Goal: Book appointment/travel/reservation

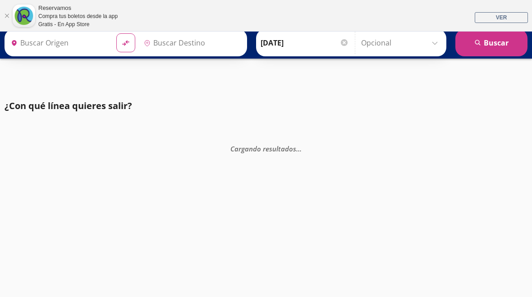
type input "[GEOGRAPHIC_DATA], [GEOGRAPHIC_DATA]"
type input "Apatzingán, [GEOGRAPHIC_DATA]"
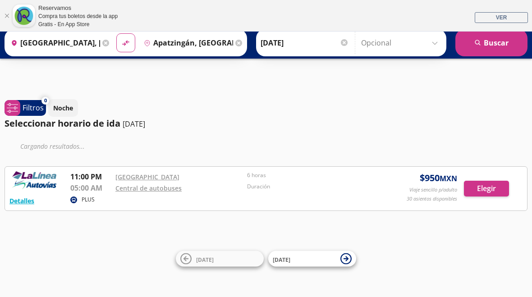
scroll to position [32, 0]
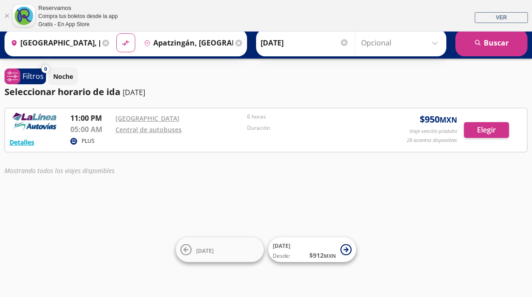
click at [38, 130] on img at bounding box center [34, 122] width 50 height 18
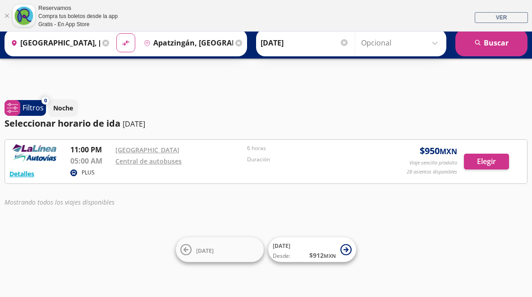
click at [348, 41] on div at bounding box center [344, 42] width 7 height 7
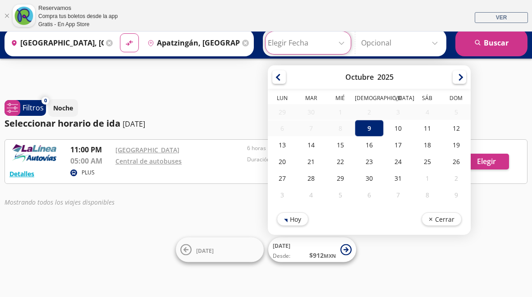
click at [413, 126] on div "10" at bounding box center [398, 128] width 29 height 17
type input "[DATE]"
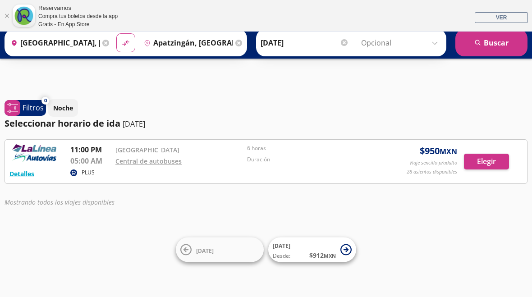
click at [503, 44] on button "search [GEOGRAPHIC_DATA]" at bounding box center [491, 42] width 72 height 27
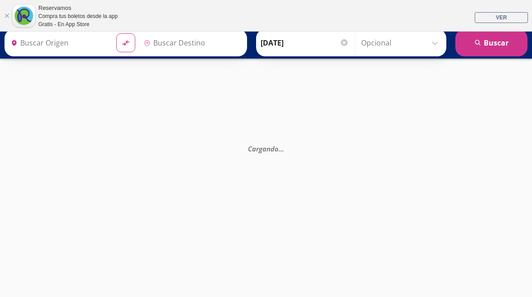
type input "[GEOGRAPHIC_DATA], [GEOGRAPHIC_DATA]"
type input "Apatzingán, [GEOGRAPHIC_DATA]"
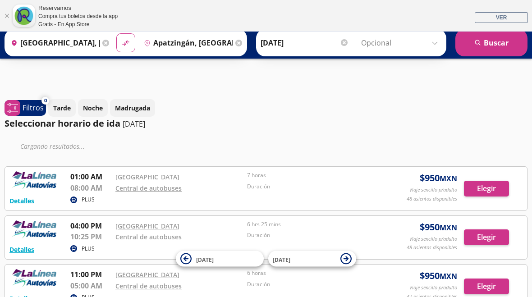
click at [37, 177] on img at bounding box center [34, 180] width 50 height 18
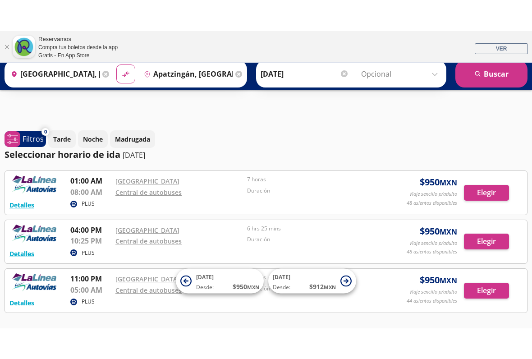
scroll to position [3, 0]
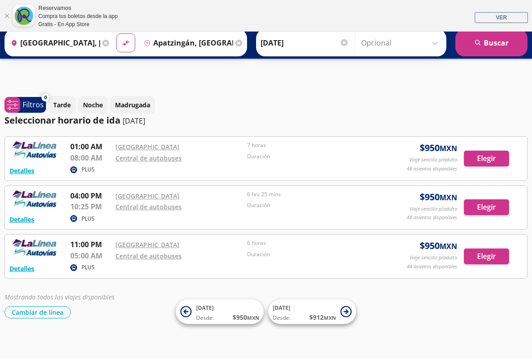
click at [364, 43] on div "[PERSON_NAME] [DATE] Elige tu fecha de ida [DATE] Lun Mar Mié Jue Vie Sáb Dom 2…" at bounding box center [351, 42] width 190 height 27
click at [307, 32] on input "[DATE]" at bounding box center [305, 43] width 88 height 23
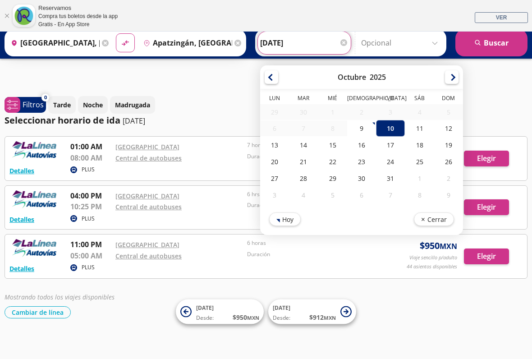
click at [376, 125] on div "9" at bounding box center [361, 128] width 29 height 17
type input "[DATE]"
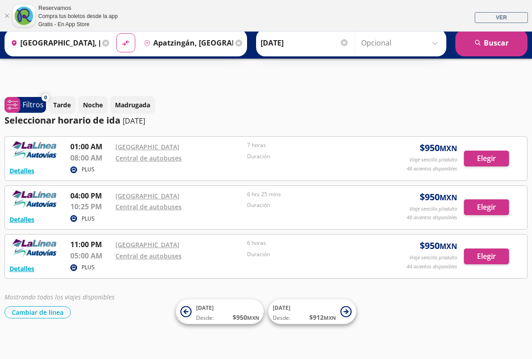
click at [499, 44] on button "search [GEOGRAPHIC_DATA]" at bounding box center [491, 42] width 72 height 27
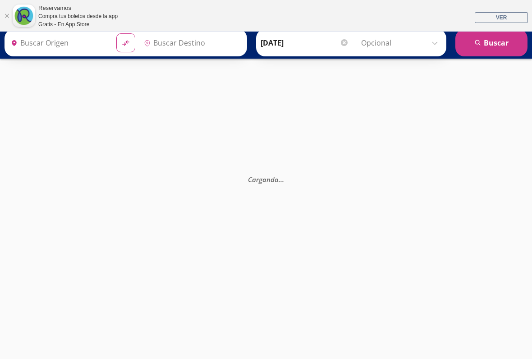
type input "Apatzingán, [GEOGRAPHIC_DATA]"
type input "[GEOGRAPHIC_DATA], [GEOGRAPHIC_DATA]"
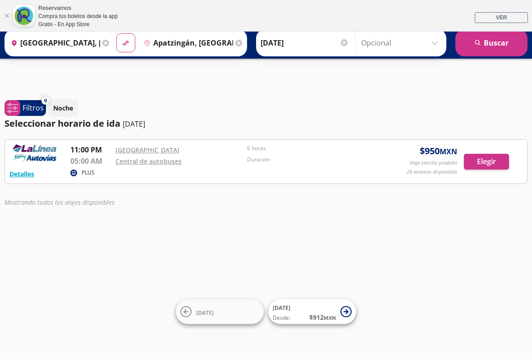
click at [349, 45] on input "[DATE]" at bounding box center [305, 43] width 88 height 23
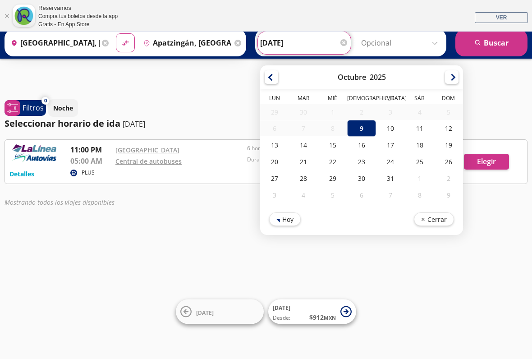
click at [405, 129] on div "10" at bounding box center [390, 128] width 29 height 17
type input "[DATE]"
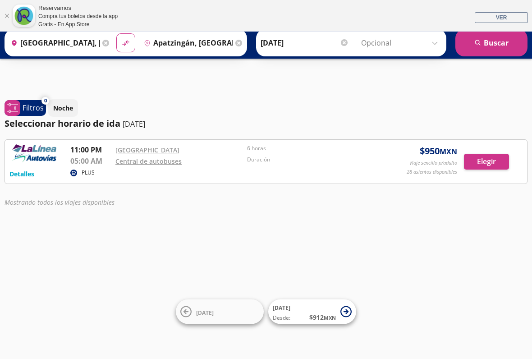
click at [505, 41] on button "search [GEOGRAPHIC_DATA]" at bounding box center [491, 42] width 72 height 27
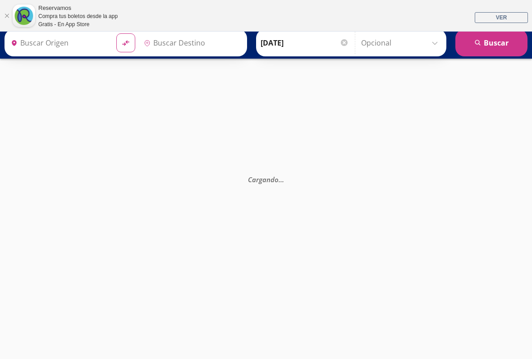
type input "[GEOGRAPHIC_DATA], [GEOGRAPHIC_DATA]"
type input "Apatzingán, [GEOGRAPHIC_DATA]"
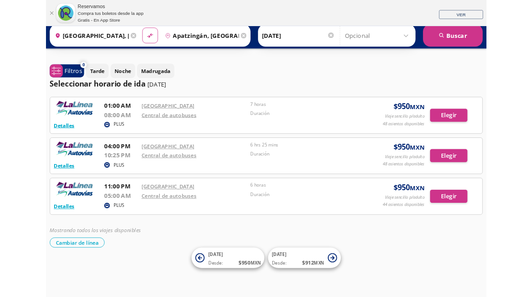
scroll to position [7, 0]
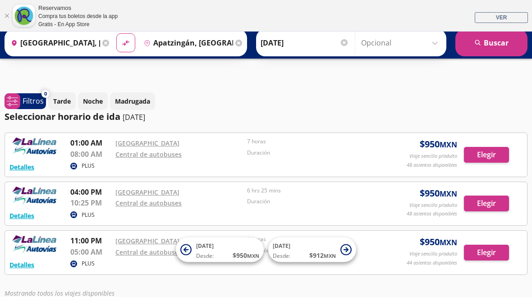
click at [18, 164] on button "Detalles" at bounding box center [21, 166] width 25 height 9
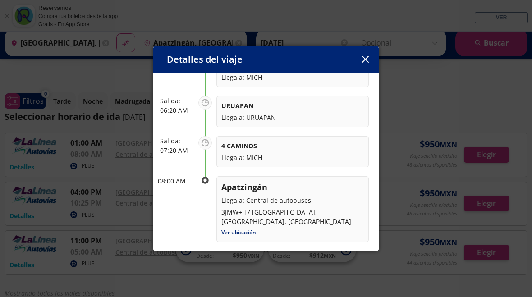
scroll to position [176, 0]
click at [370, 49] on div "Detalles del viaje" at bounding box center [265, 59] width 225 height 27
click at [368, 60] on icon "button" at bounding box center [365, 59] width 7 height 7
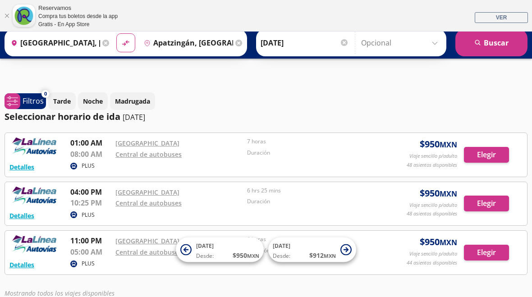
click at [349, 50] on input "[DATE]" at bounding box center [305, 43] width 88 height 23
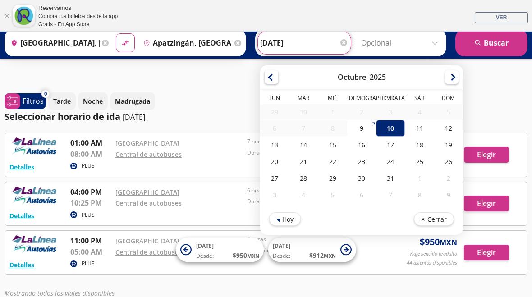
click at [5, 70] on div at bounding box center [266, 54] width 532 height 59
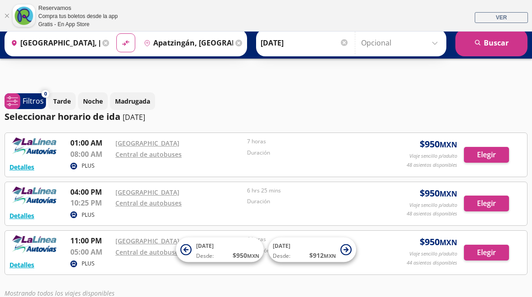
click at [349, 47] on input "[DATE]" at bounding box center [305, 43] width 88 height 23
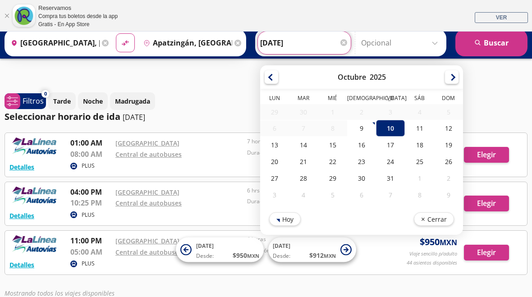
click at [376, 127] on div "9" at bounding box center [361, 128] width 29 height 17
type input "[DATE]"
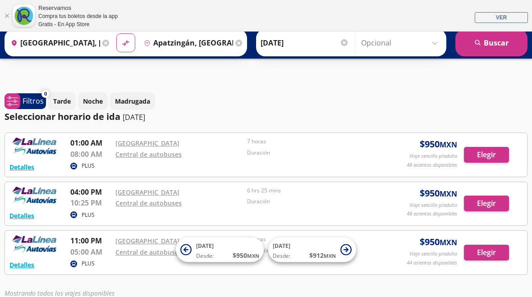
click at [494, 44] on button "search [GEOGRAPHIC_DATA]" at bounding box center [491, 42] width 72 height 27
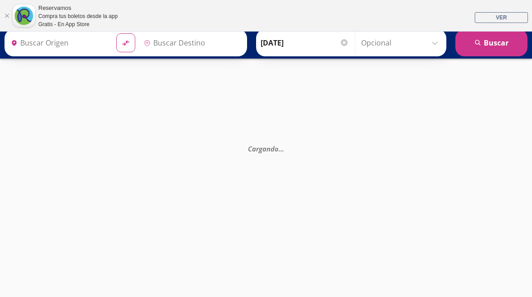
type input "[GEOGRAPHIC_DATA], [GEOGRAPHIC_DATA]"
type input "Apatzingán, [GEOGRAPHIC_DATA]"
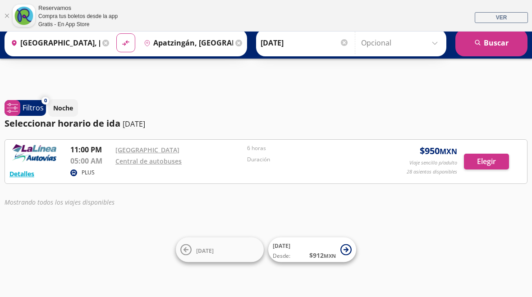
click at [57, 151] on img at bounding box center [34, 153] width 50 height 18
click at [23, 175] on button "Detalles" at bounding box center [21, 173] width 25 height 9
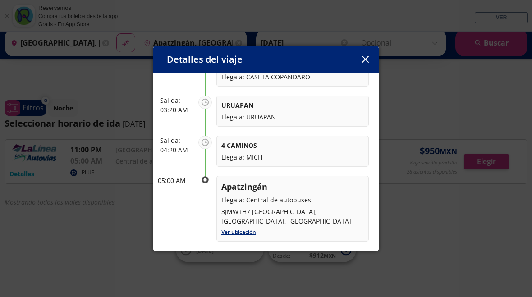
scroll to position [176, 0]
click at [364, 61] on icon "button" at bounding box center [365, 59] width 7 height 7
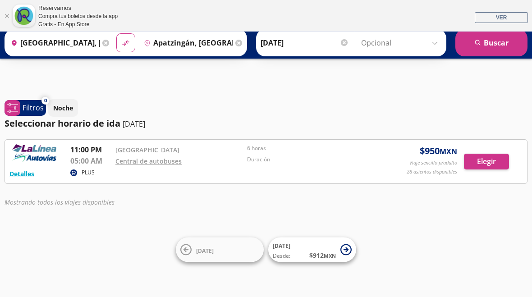
click at [349, 44] on input "[DATE]" at bounding box center [305, 43] width 88 height 23
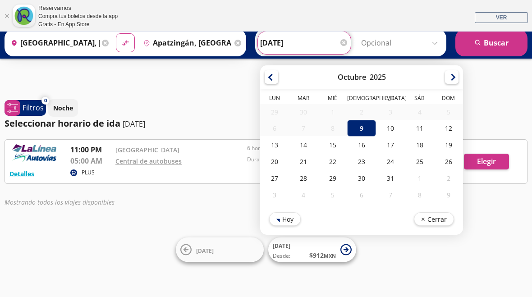
click at [405, 123] on div "10" at bounding box center [390, 128] width 29 height 17
type input "[DATE]"
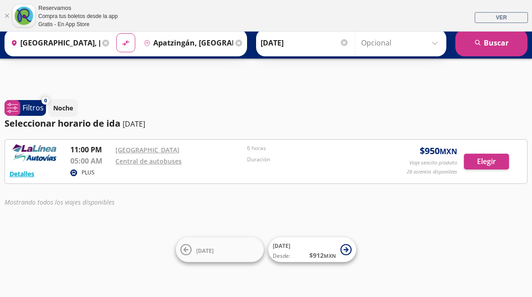
click at [507, 47] on button "search [GEOGRAPHIC_DATA]" at bounding box center [491, 42] width 72 height 27
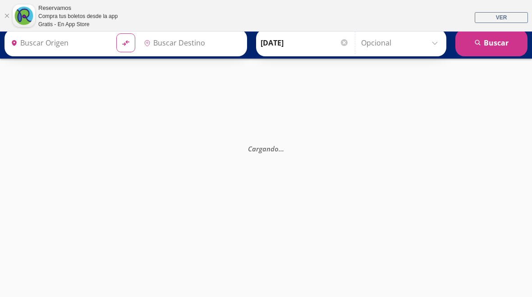
type input "Apatzingán, [GEOGRAPHIC_DATA]"
type input "[GEOGRAPHIC_DATA], [GEOGRAPHIC_DATA]"
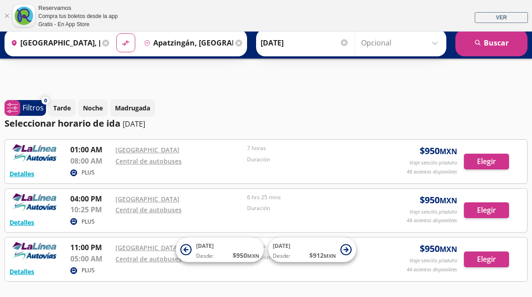
click at [42, 157] on img at bounding box center [34, 153] width 50 height 18
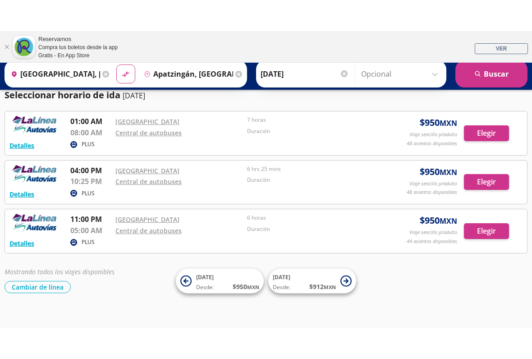
scroll to position [32, 0]
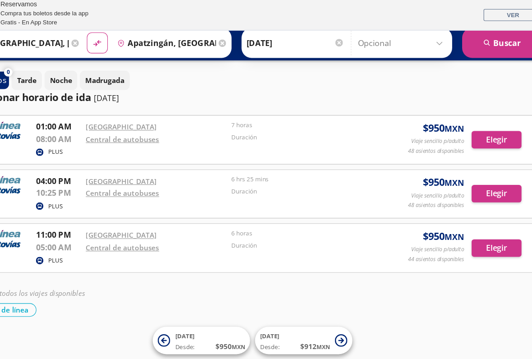
click at [20, 162] on img at bounding box center [34, 171] width 50 height 18
